Goal: Obtain resource: Download file/media

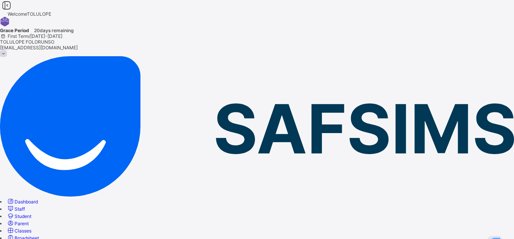
click at [31, 228] on link "Classes" at bounding box center [19, 231] width 25 height 6
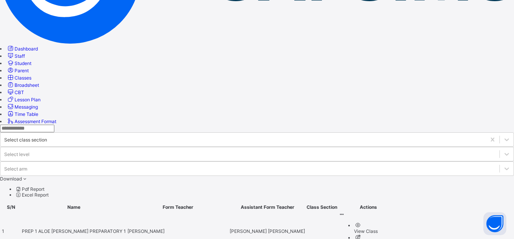
scroll to position [192, 0]
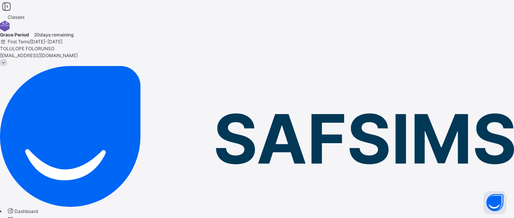
scroll to position [192, 0]
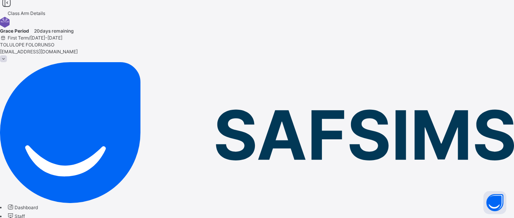
scroll to position [192, 0]
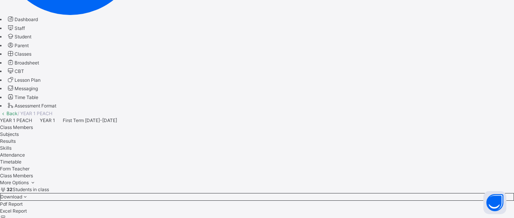
click at [29, 193] on icon at bounding box center [25, 196] width 7 height 6
click at [449, 207] on li "Excel Report" at bounding box center [257, 210] width 514 height 7
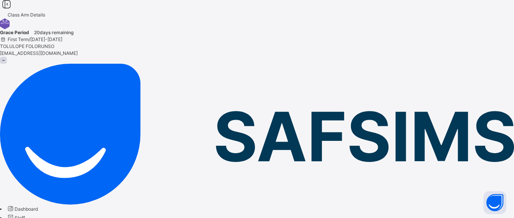
scroll to position [0, 0]
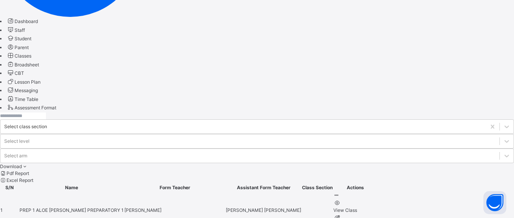
scroll to position [192, 0]
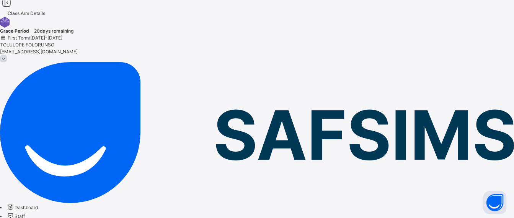
scroll to position [192, 0]
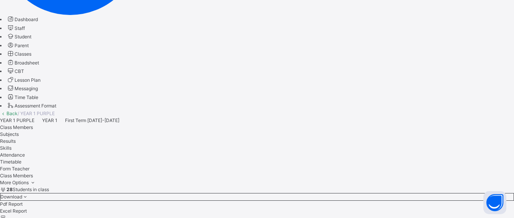
click at [22, 193] on span "Download" at bounding box center [11, 196] width 22 height 6
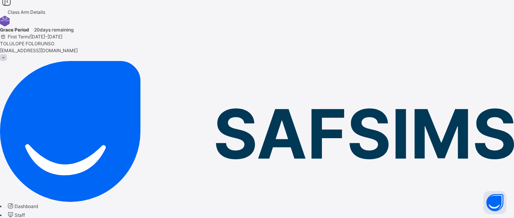
scroll to position [0, 0]
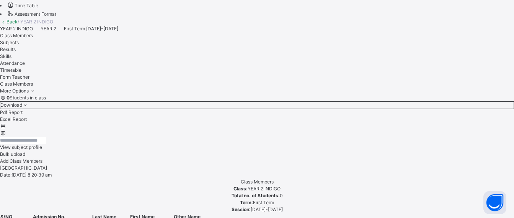
scroll to position [115, 0]
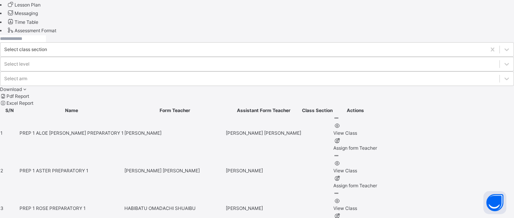
scroll to position [268, 0]
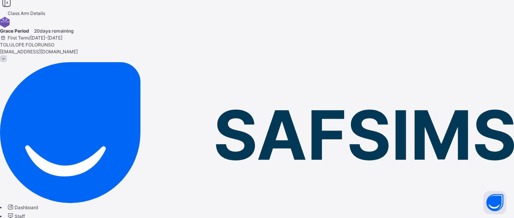
scroll to position [268, 0]
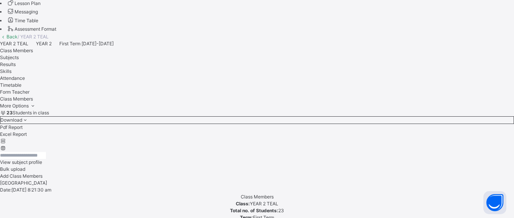
click at [29, 123] on icon at bounding box center [25, 120] width 7 height 6
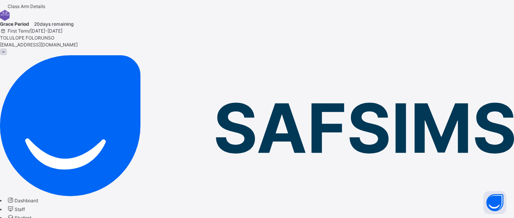
scroll to position [0, 0]
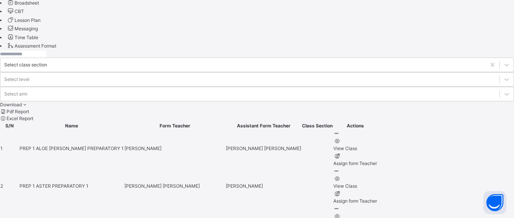
scroll to position [306, 0]
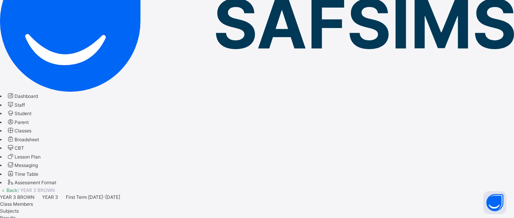
scroll to position [38, 0]
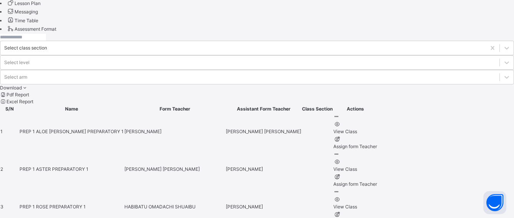
scroll to position [306, 0]
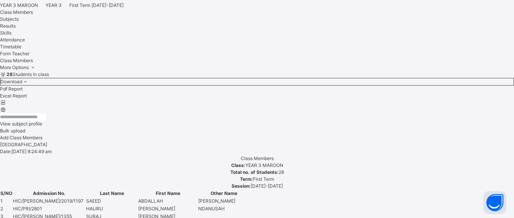
scroll to position [77, 0]
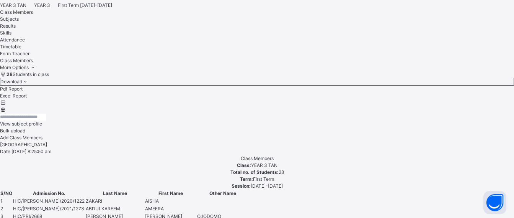
scroll to position [77, 0]
